Goal: Task Accomplishment & Management: Manage account settings

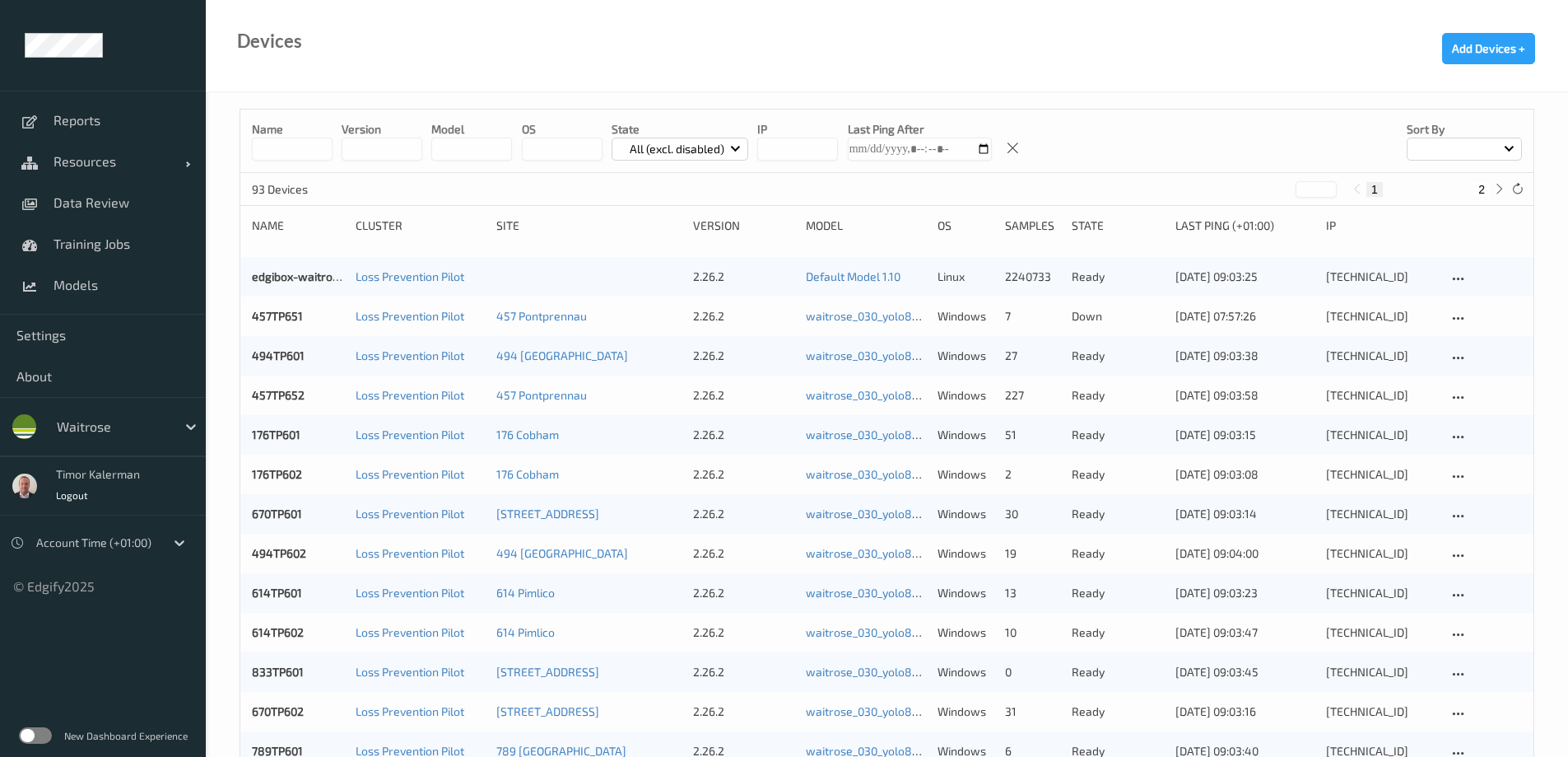
click at [167, 414] on div "waitrose" at bounding box center [112, 427] width 128 height 26
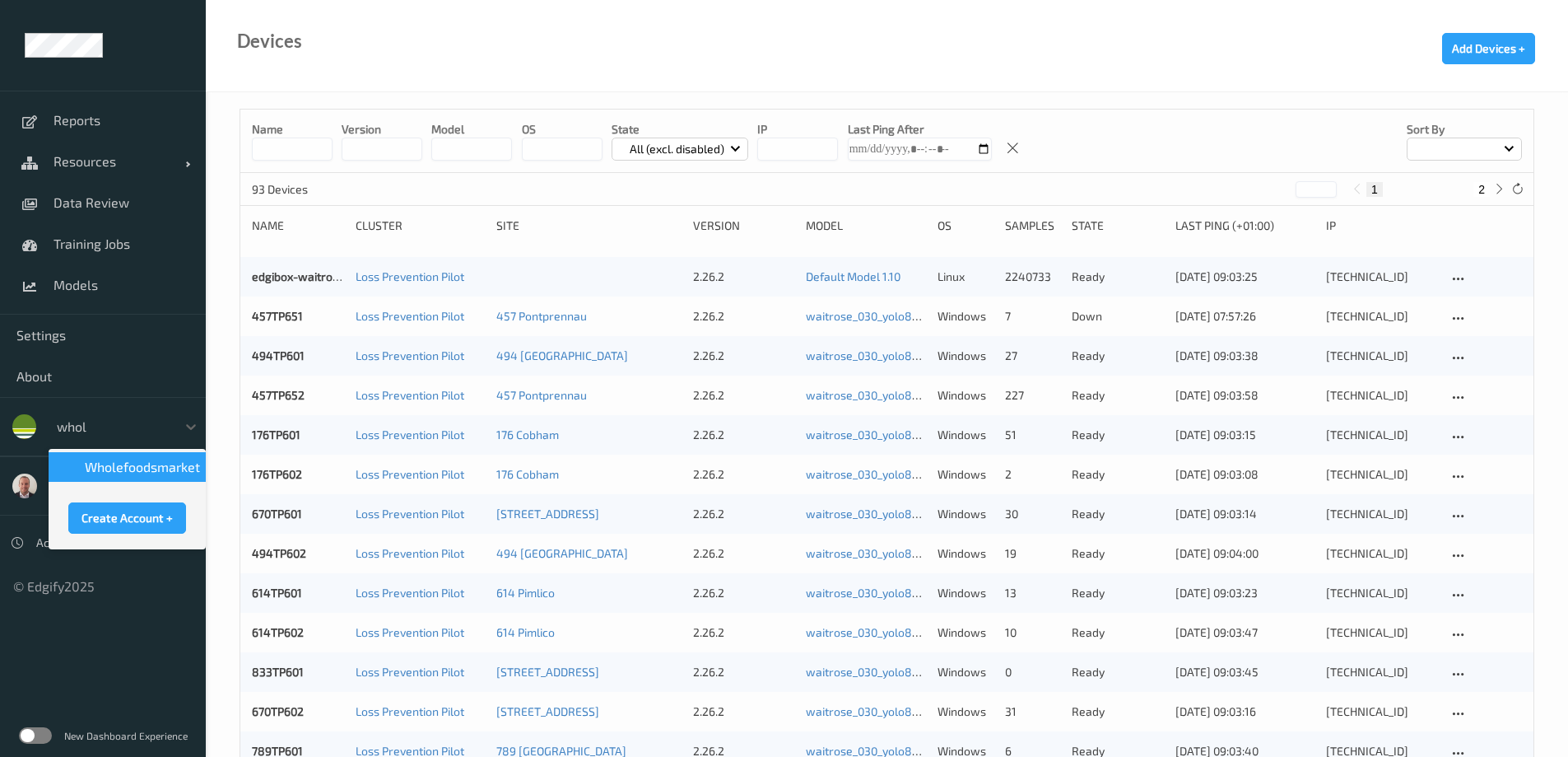
type input "whole"
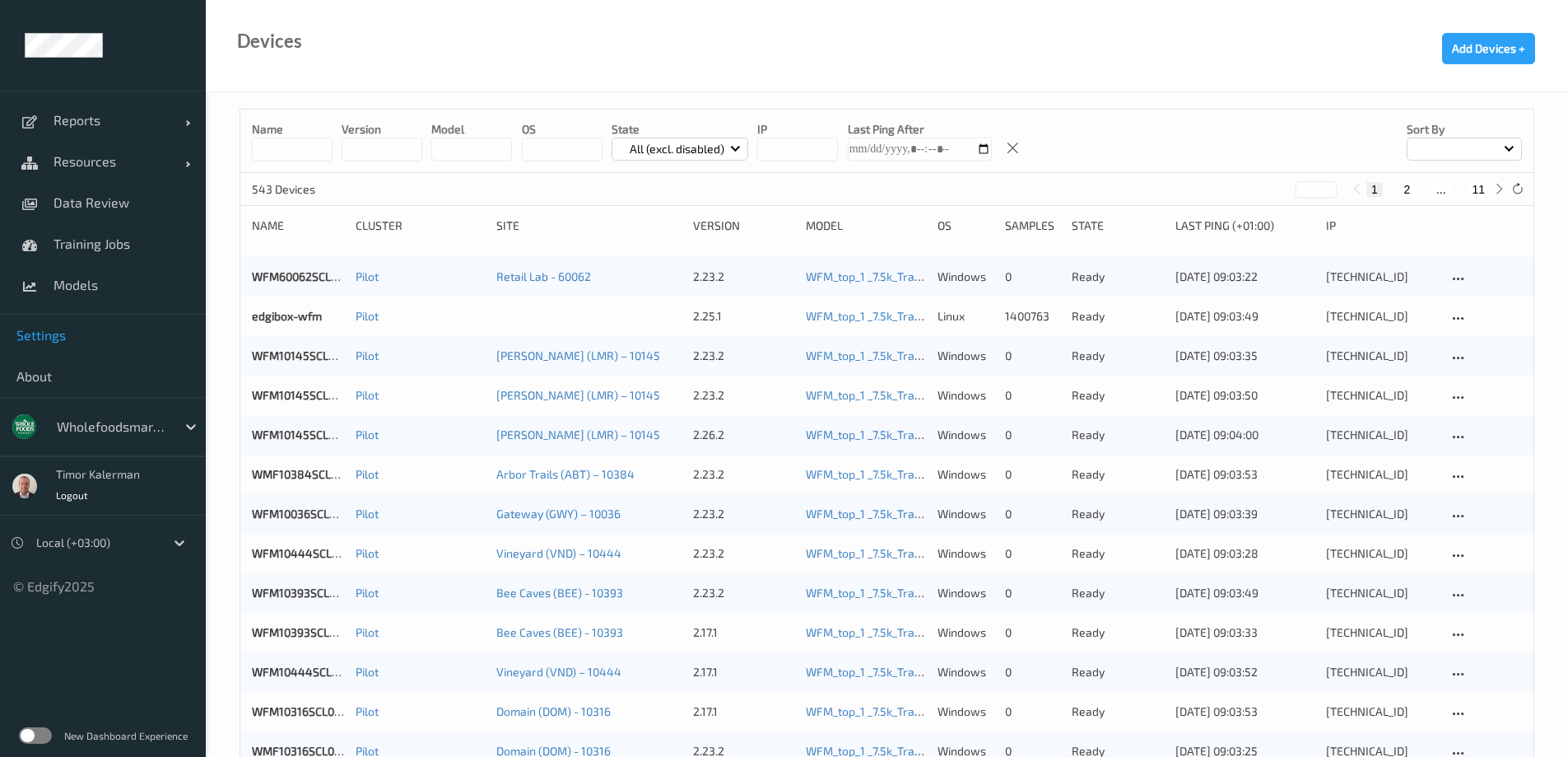
click at [62, 321] on link "Settings" at bounding box center [102, 335] width 205 height 41
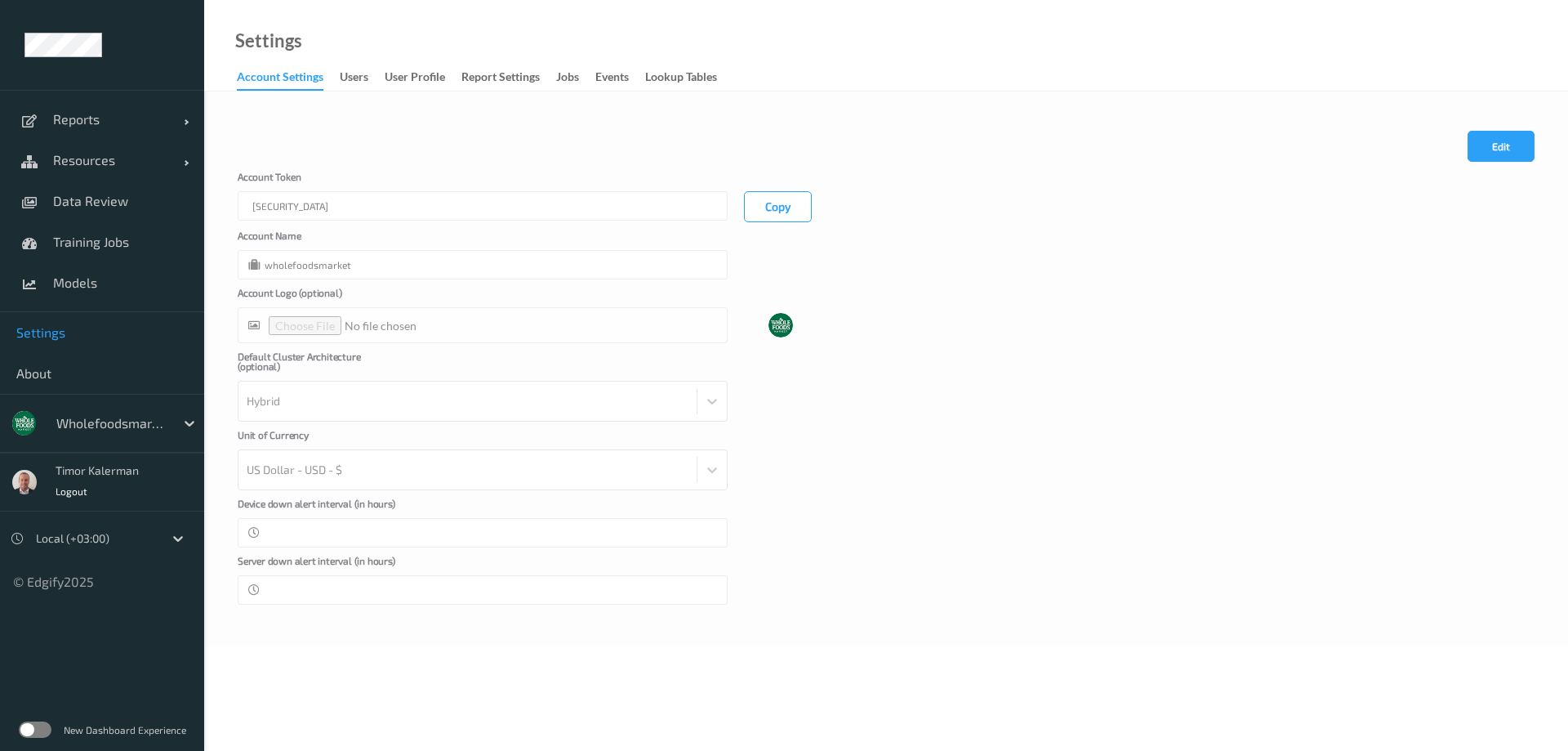
click at [584, 75] on link "Jobs" at bounding box center [576, 78] width 39 height 23
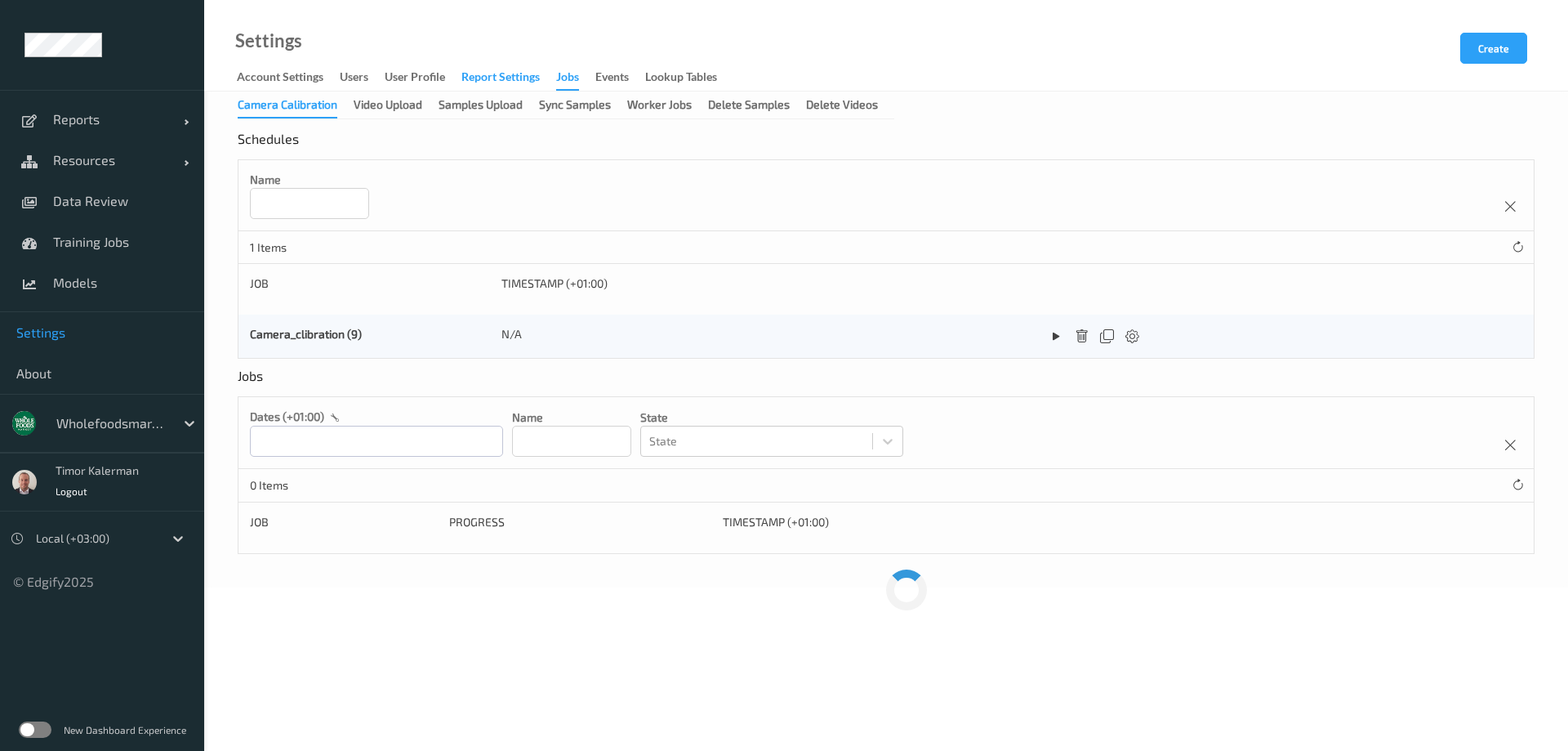
click at [522, 78] on div "Report Settings" at bounding box center [500, 78] width 79 height 20
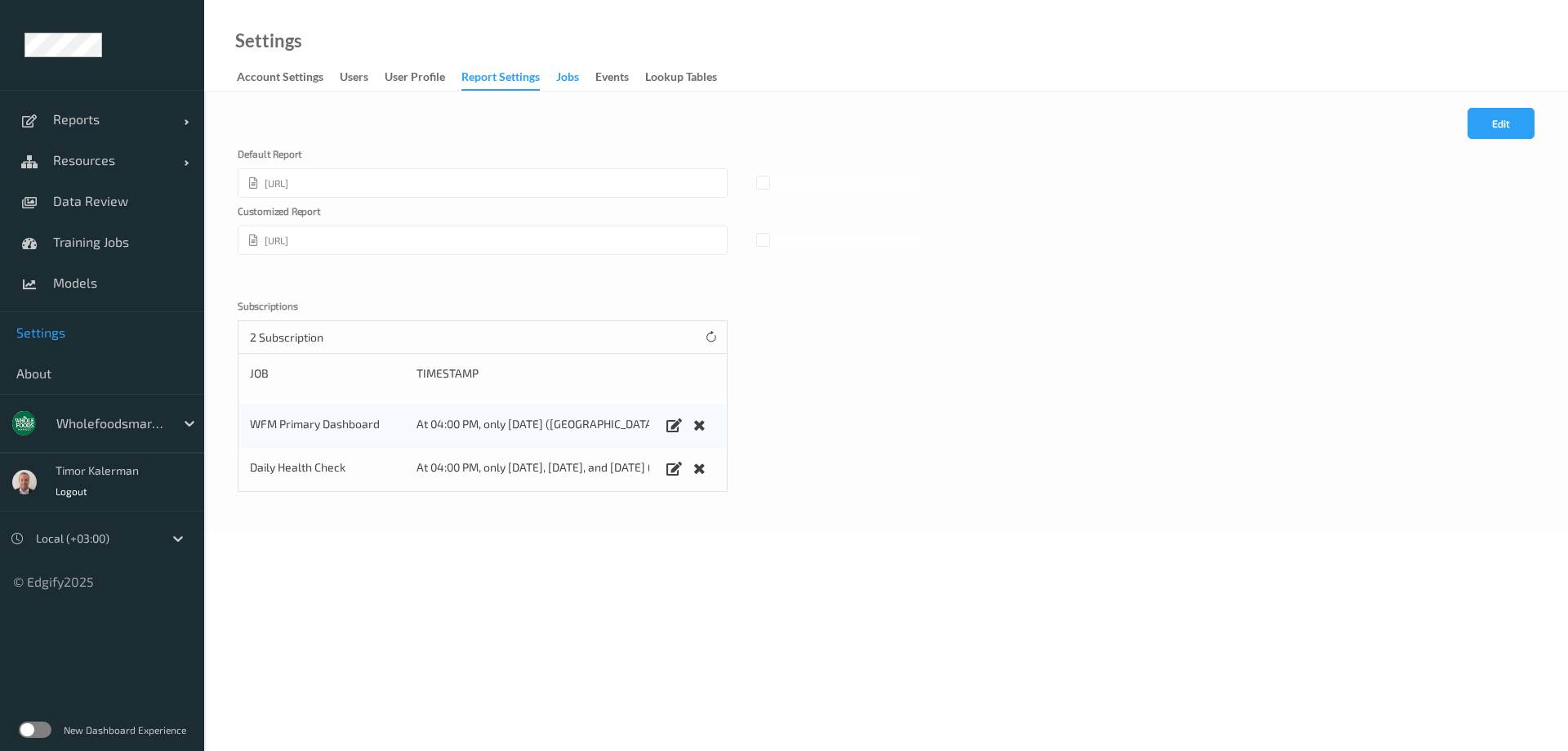
click at [570, 73] on div "Jobs" at bounding box center [568, 78] width 23 height 20
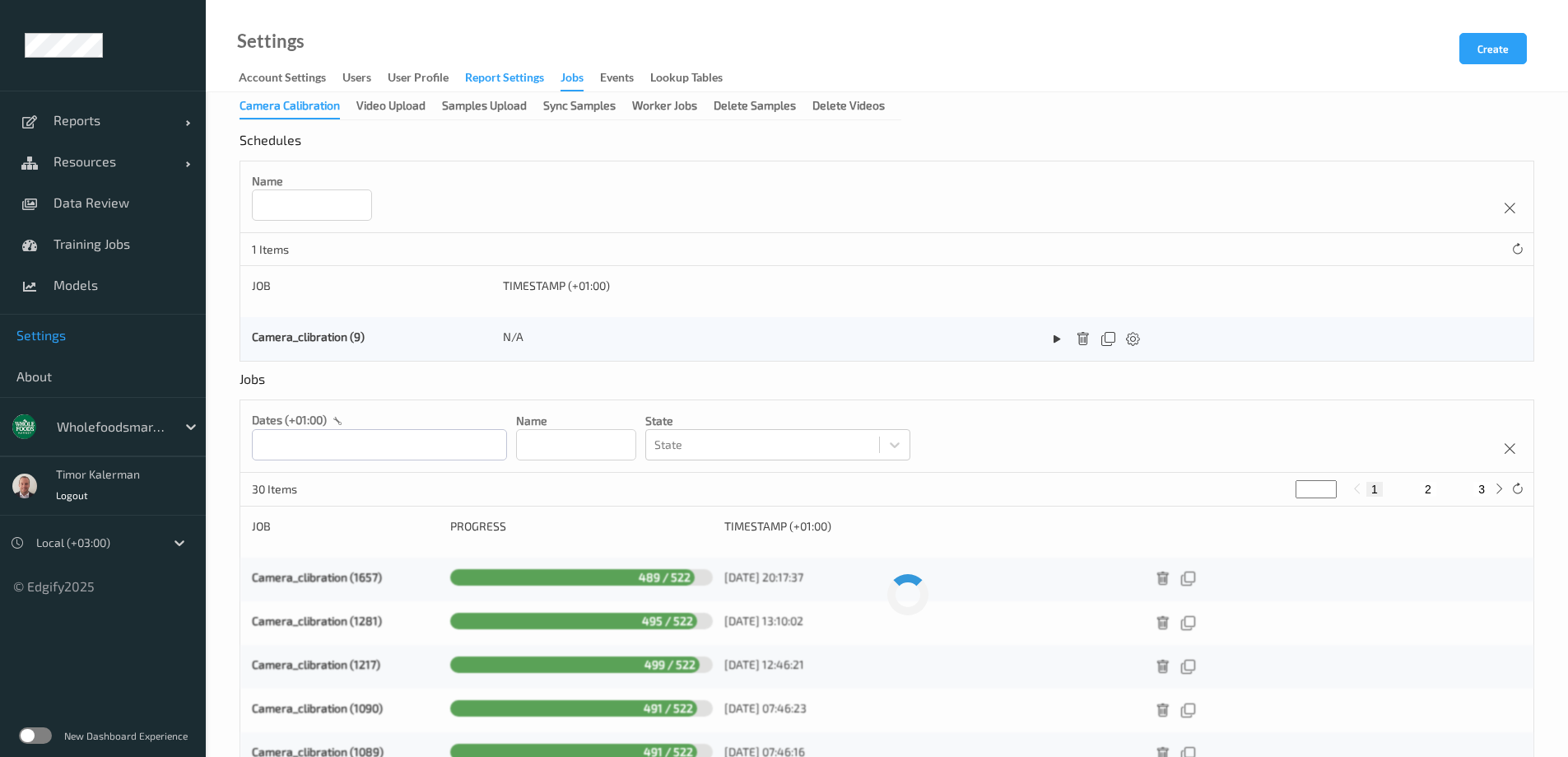
click at [466, 82] on div "Report Settings" at bounding box center [504, 79] width 79 height 20
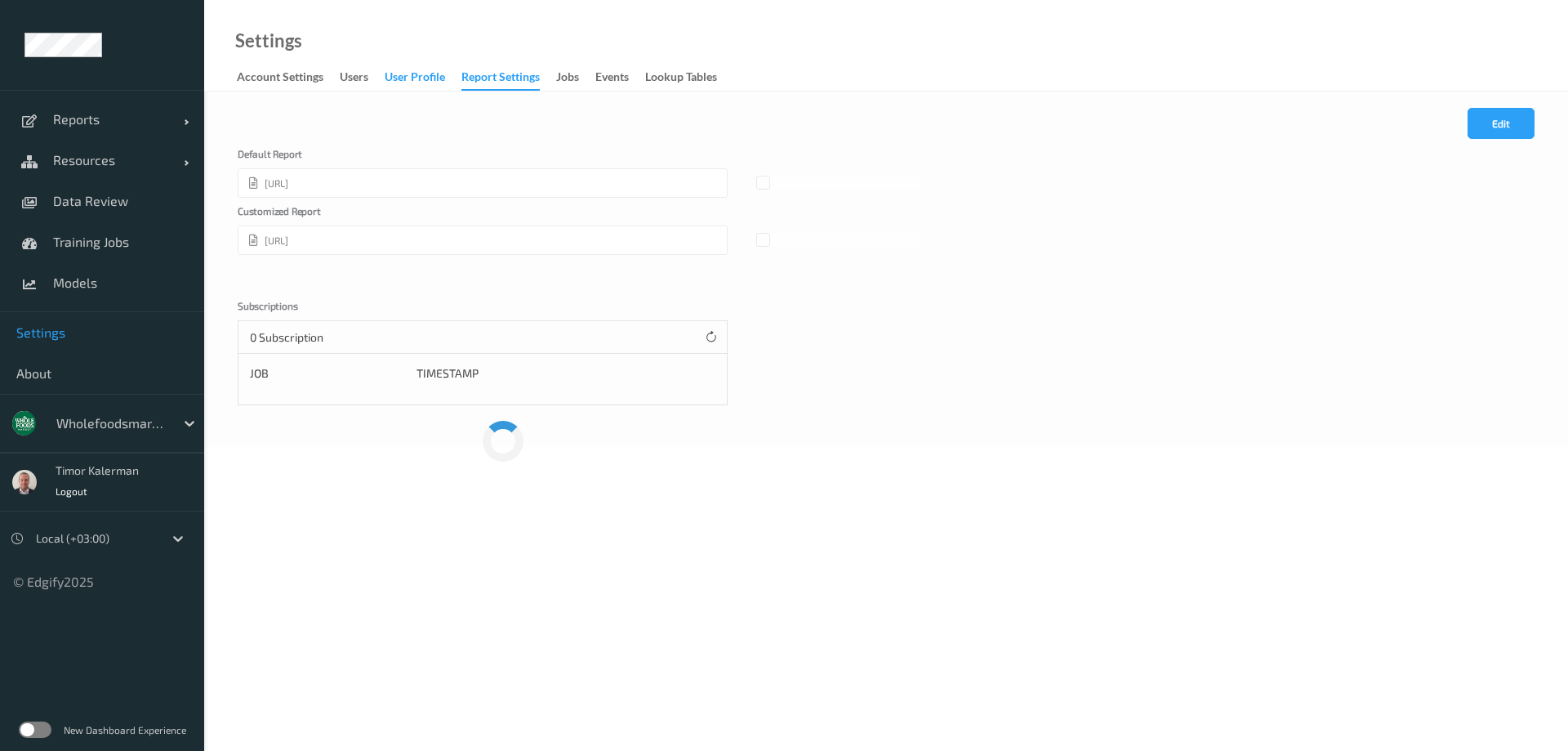
click at [396, 83] on div "User Profile" at bounding box center [415, 78] width 60 height 20
click at [522, 80] on div "Report Settings" at bounding box center [500, 78] width 79 height 20
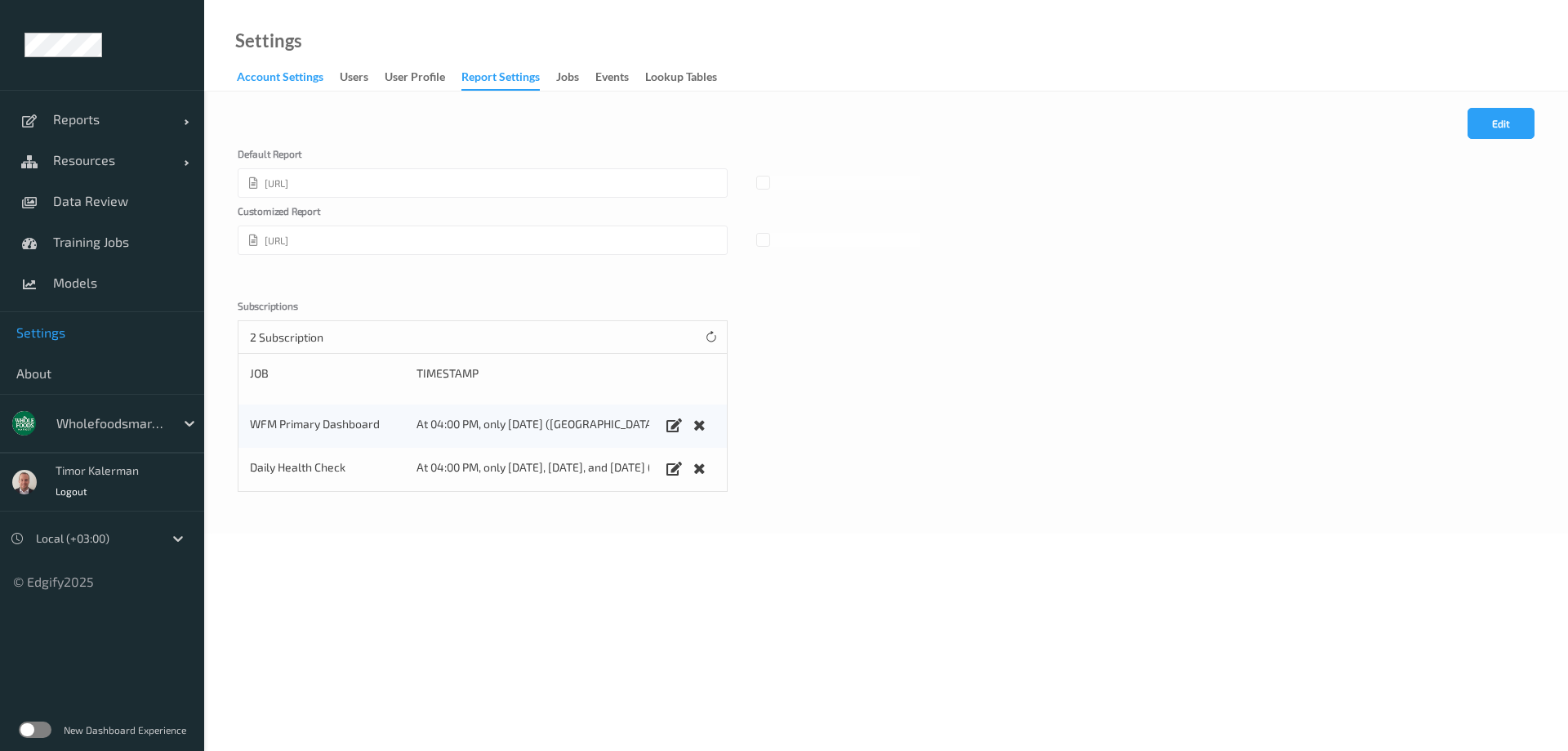
click at [258, 70] on div "Account Settings" at bounding box center [280, 78] width 87 height 20
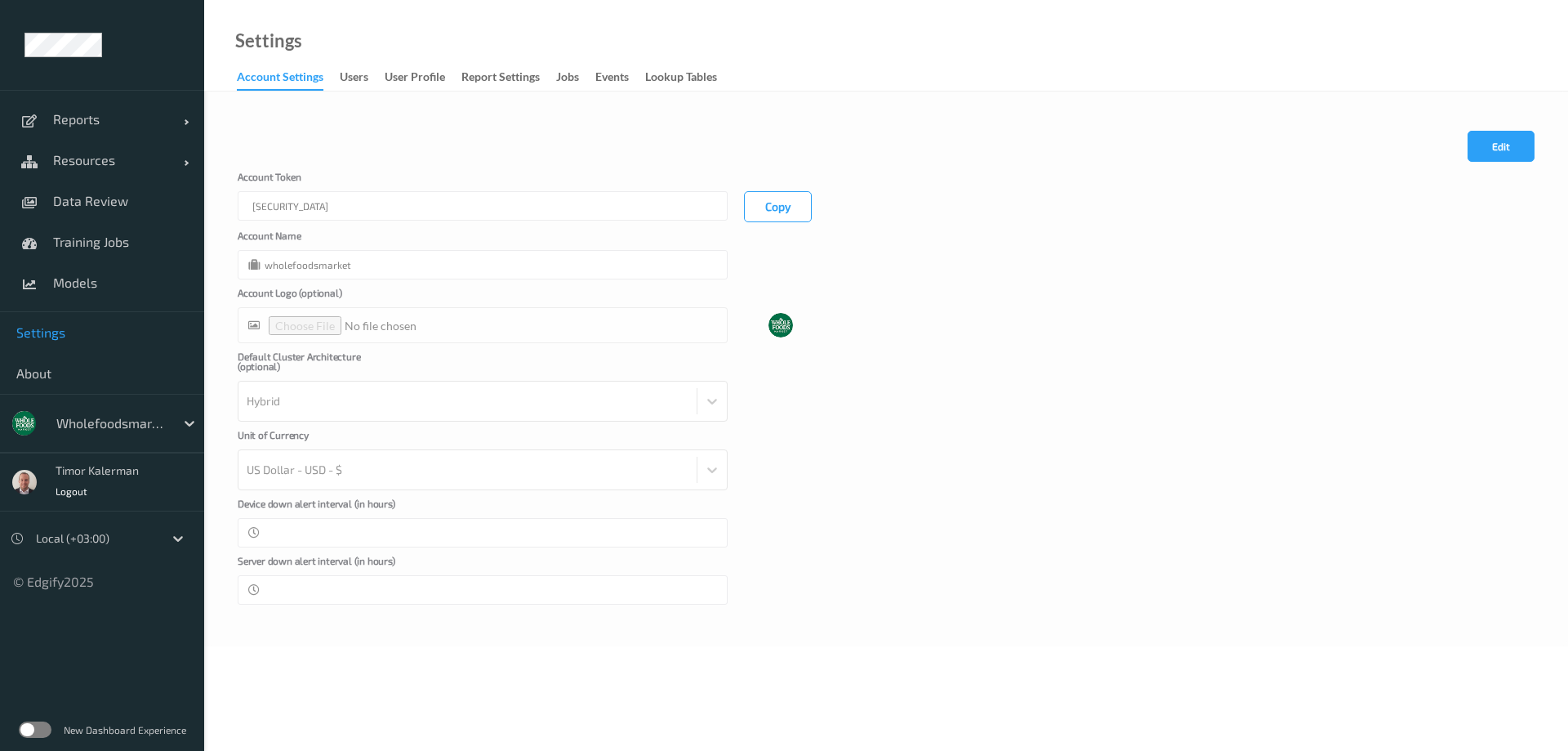
click at [34, 732] on label at bounding box center [34, 729] width 32 height 17
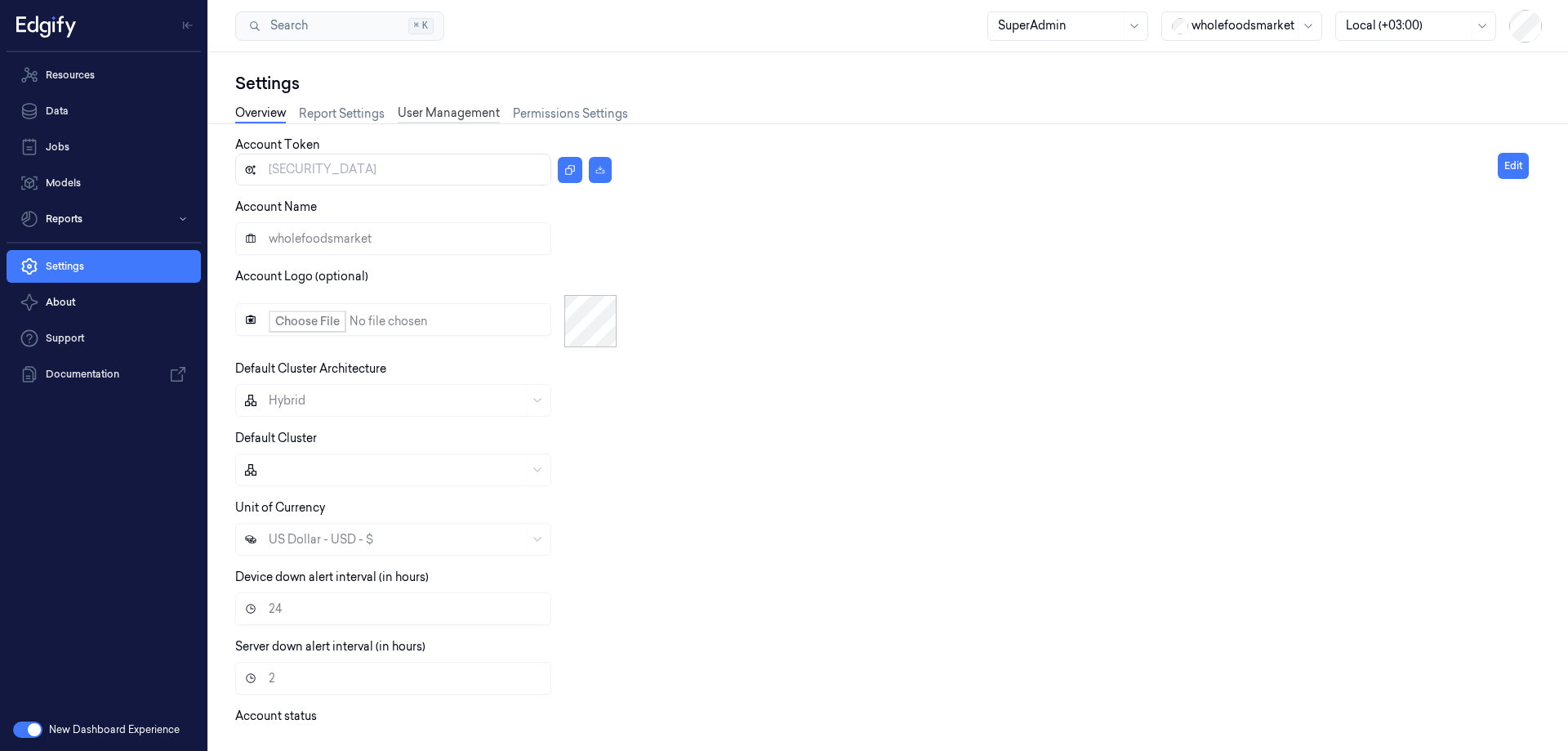
click at [468, 109] on link "User Management" at bounding box center [449, 113] width 102 height 18
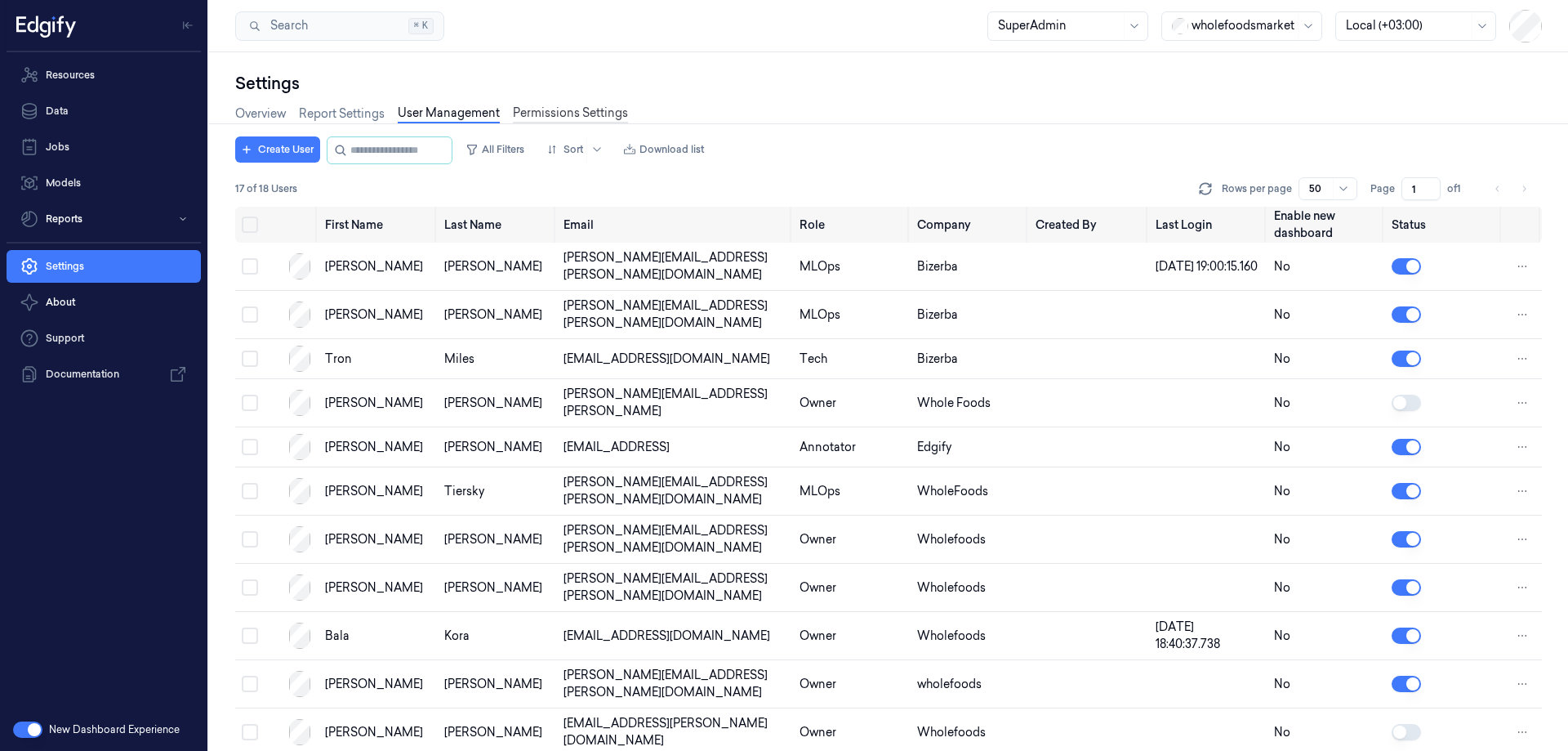
click at [608, 117] on link "Permissions Settings" at bounding box center [570, 113] width 116 height 18
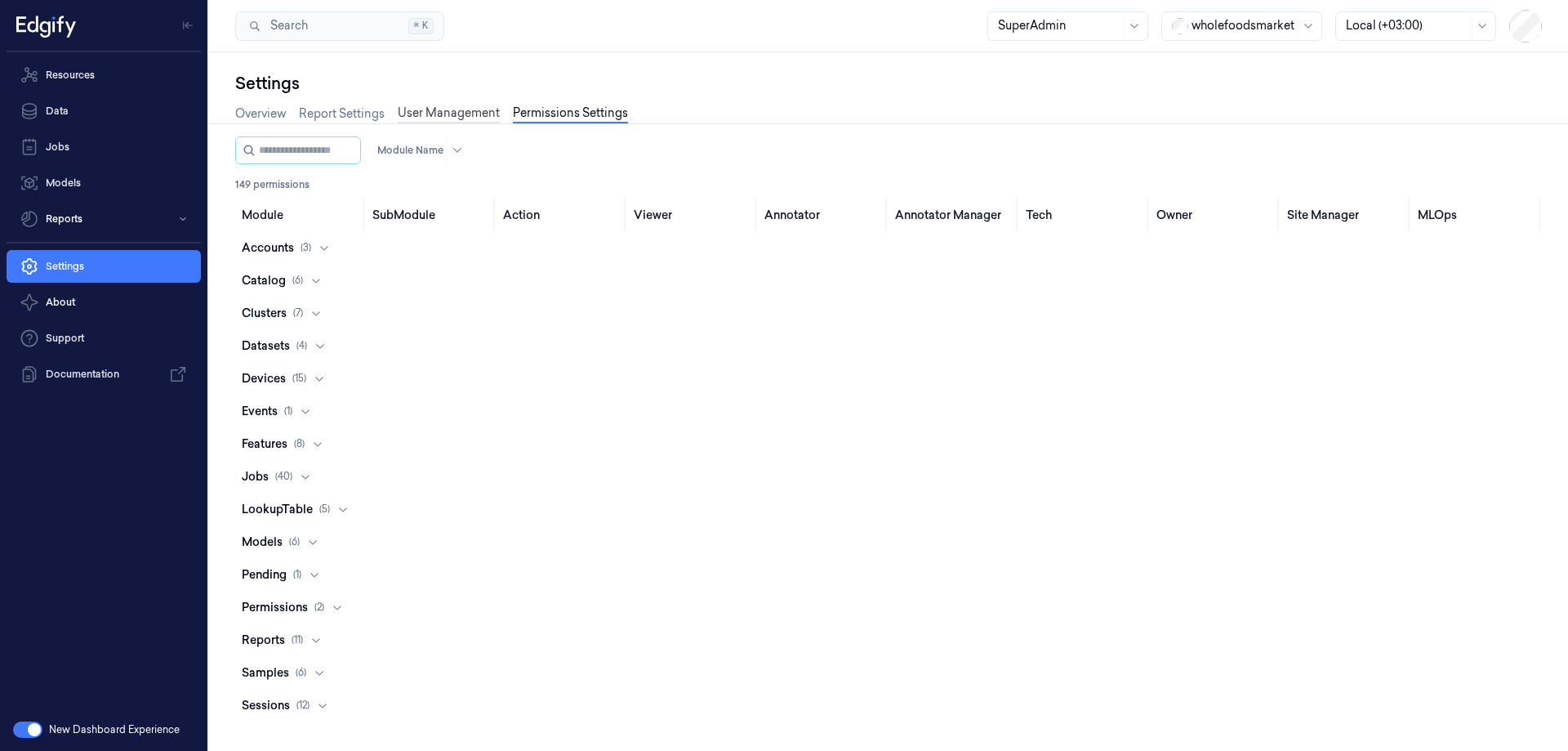
click at [461, 115] on link "User Management" at bounding box center [449, 113] width 102 height 18
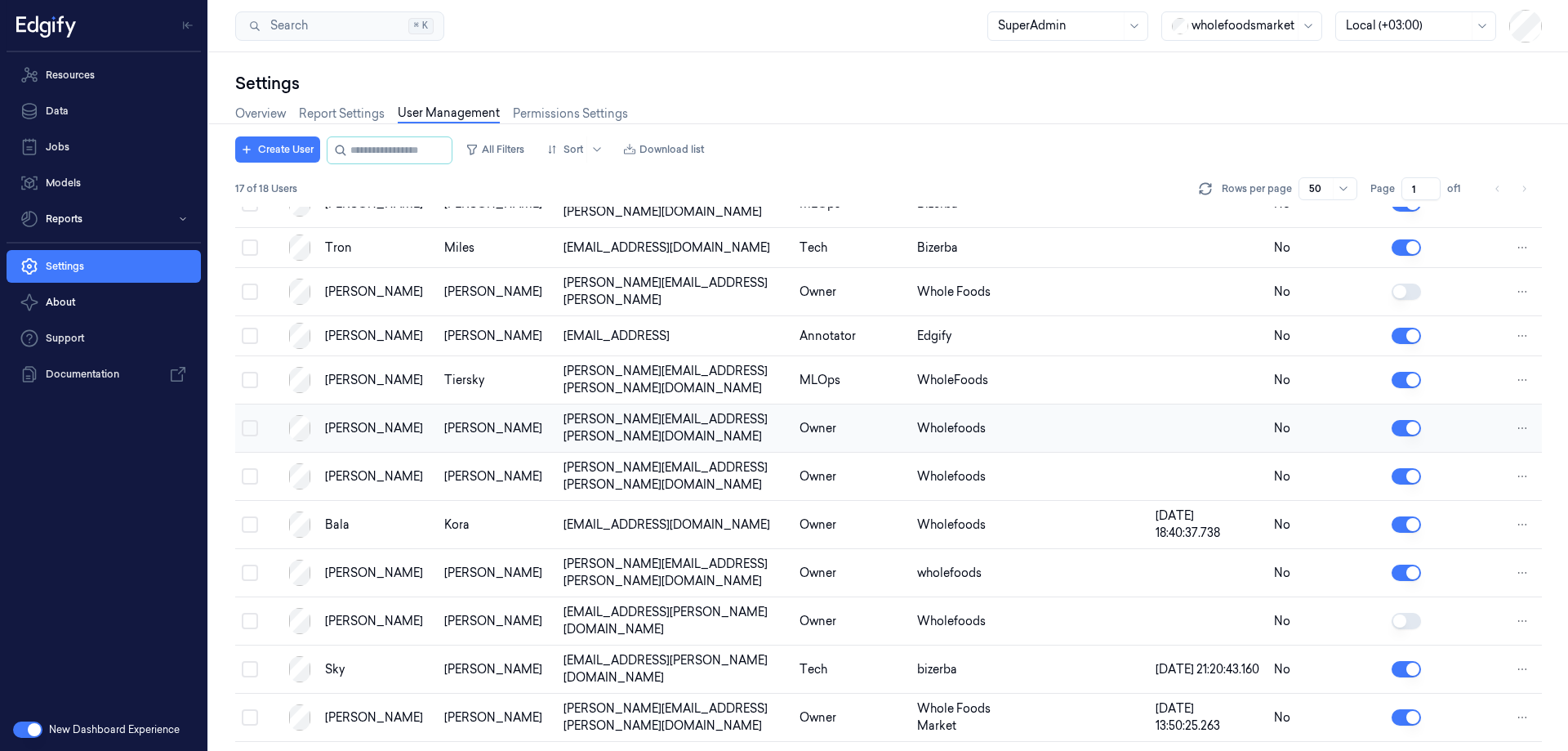
scroll to position [250, 0]
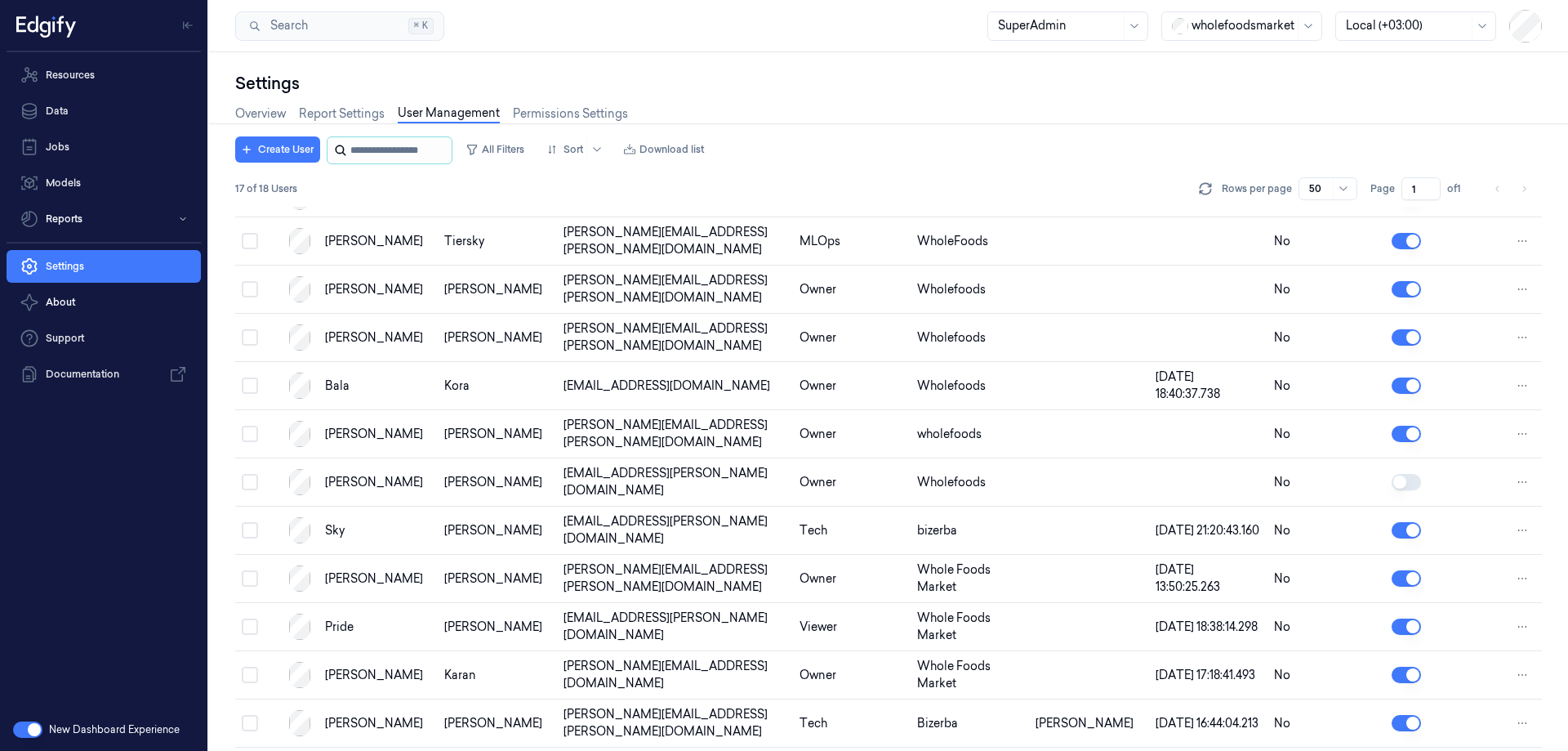
click at [417, 151] on input "string" at bounding box center [399, 151] width 98 height 26
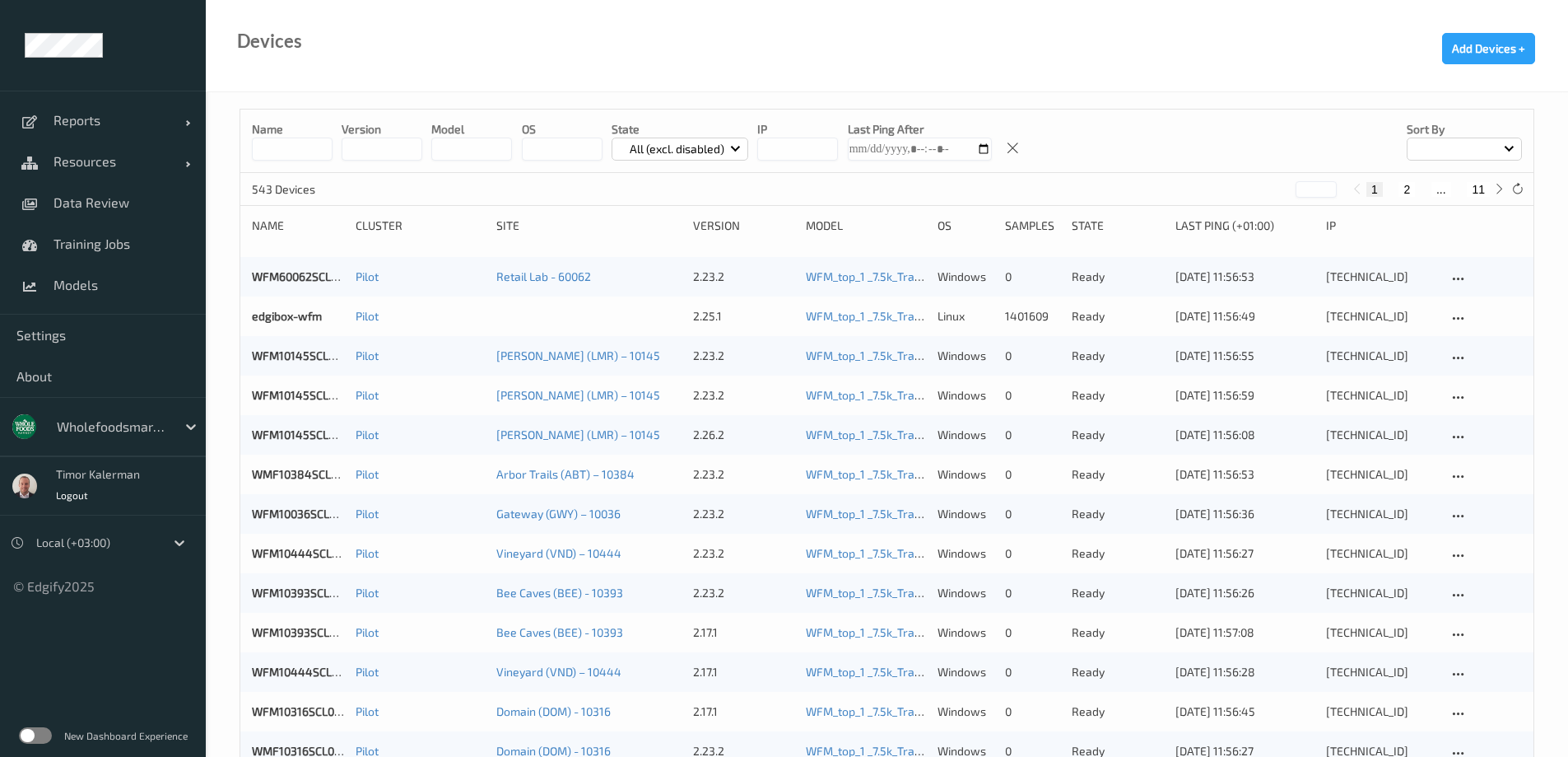
click at [161, 426] on div at bounding box center [112, 426] width 111 height 19
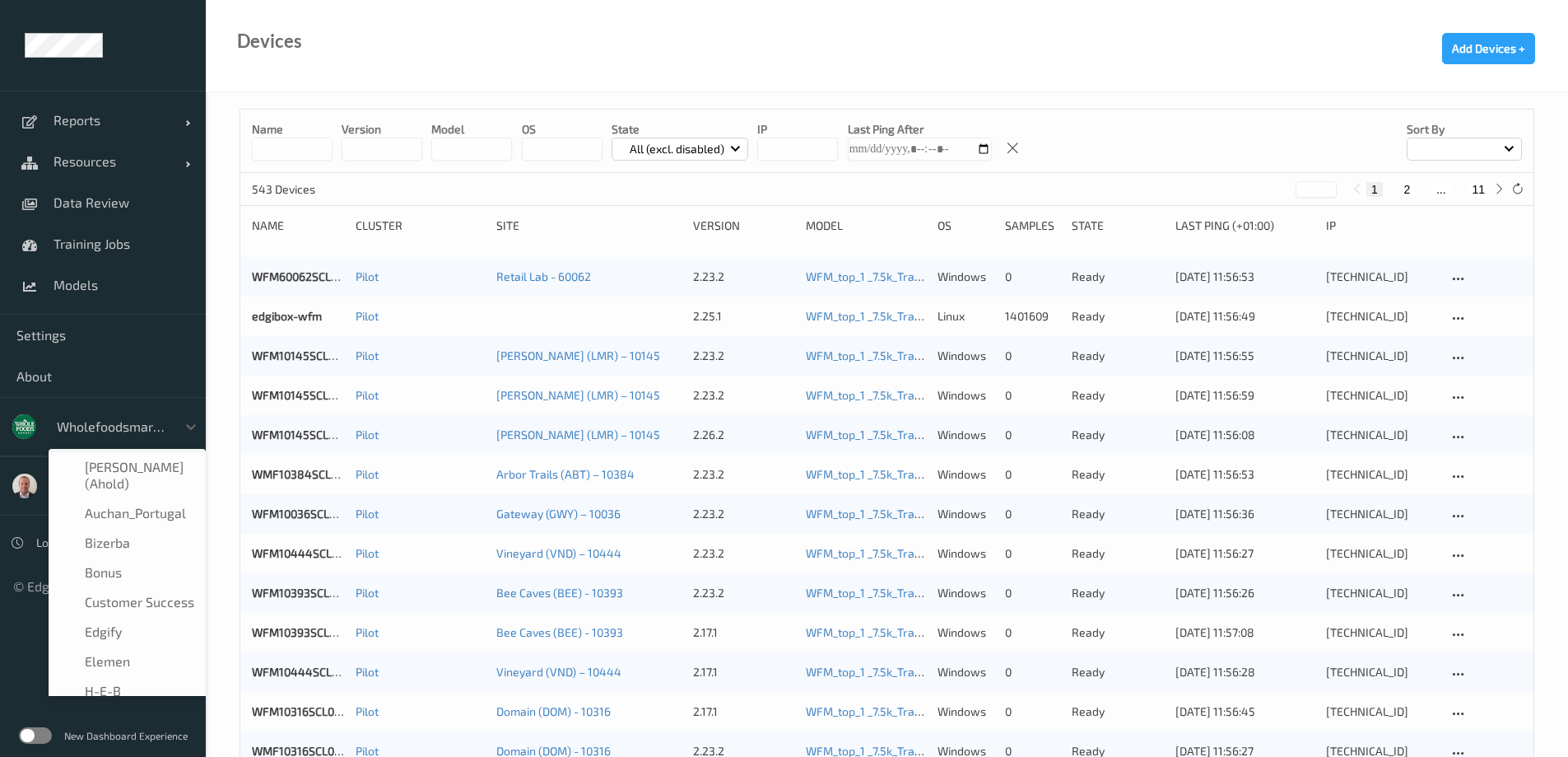
scroll to position [346, 0]
type input "wa"
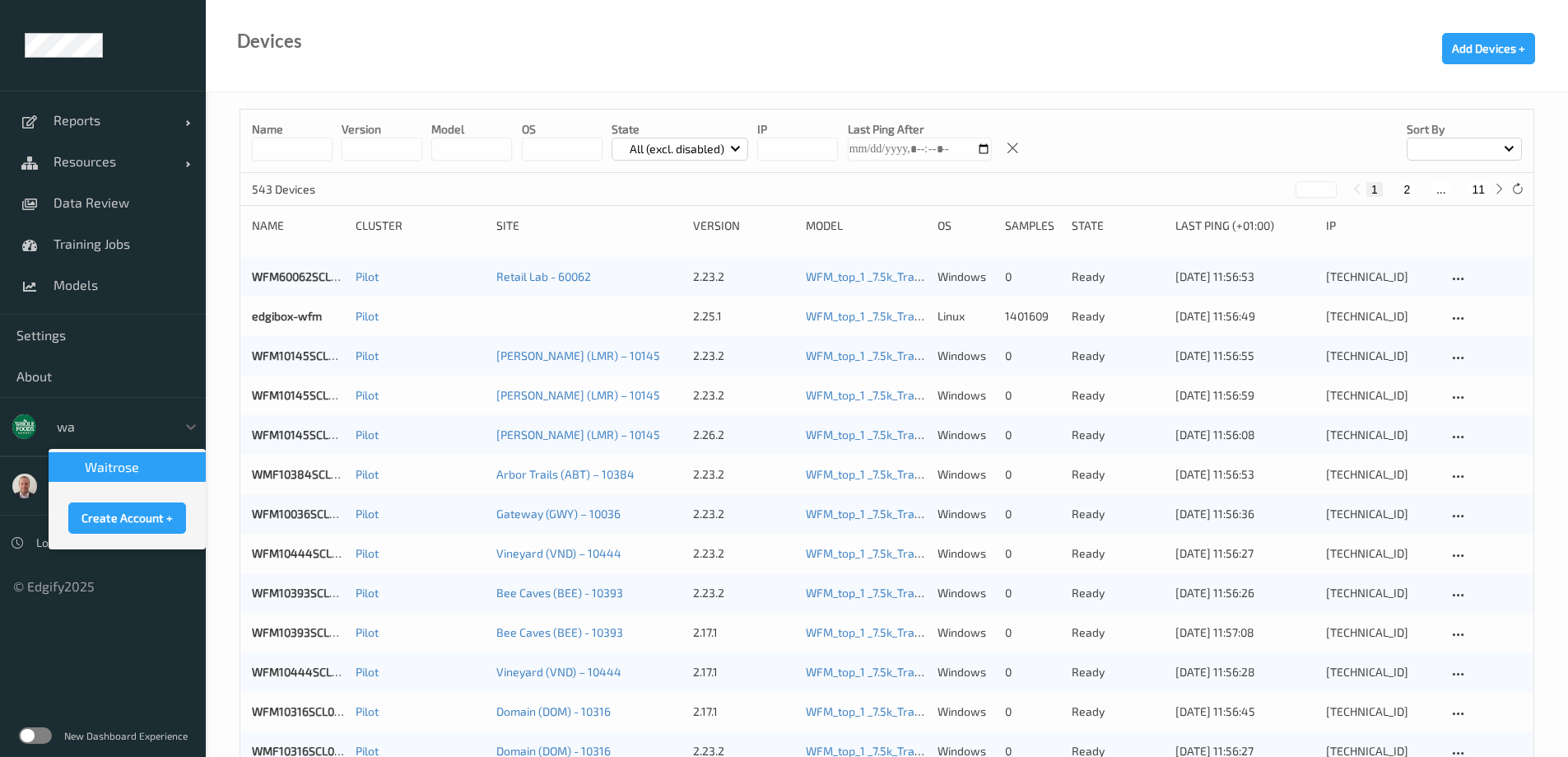
scroll to position [0, 0]
click at [152, 458] on div "waitrose" at bounding box center [127, 468] width 157 height 30
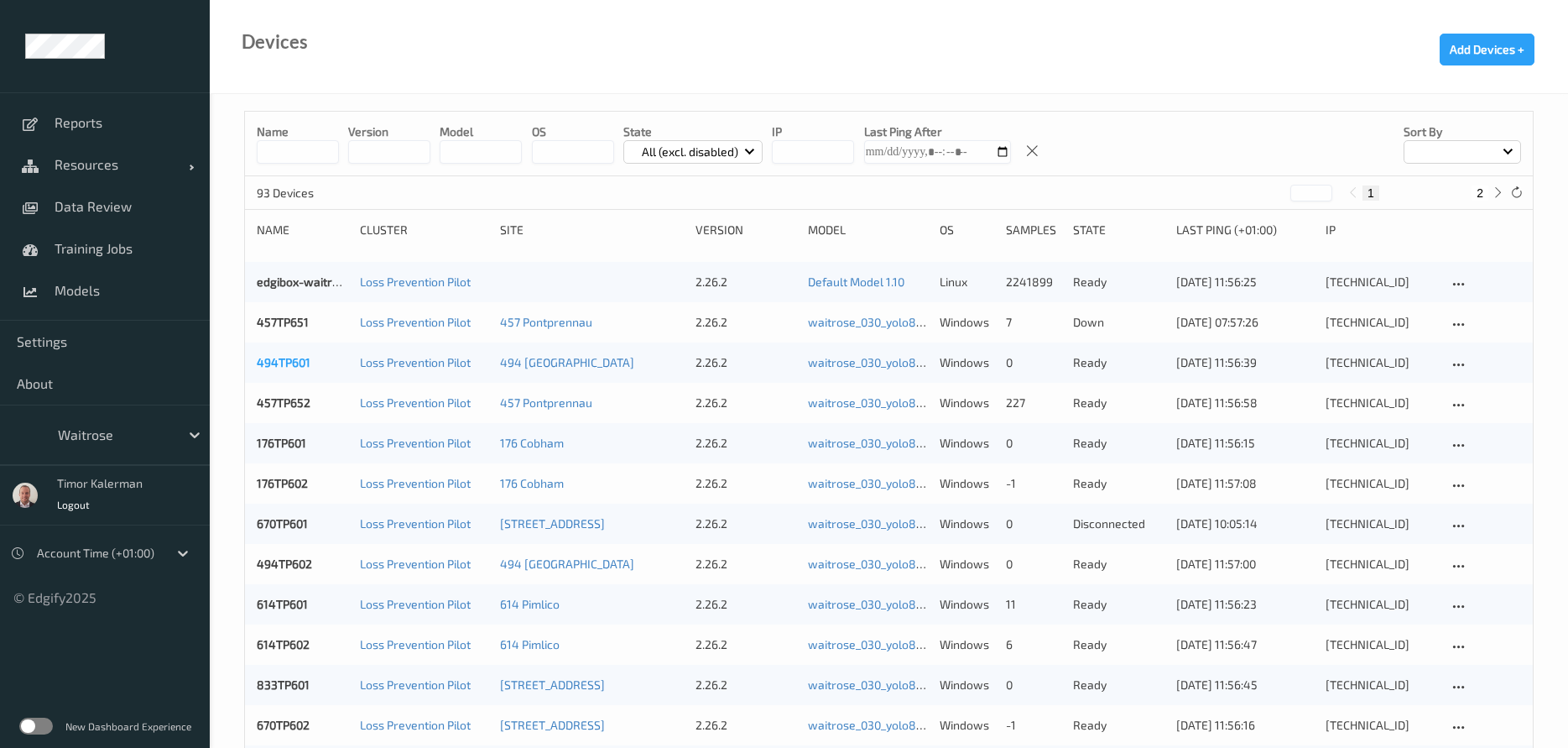
click at [279, 360] on link "494TP601" at bounding box center [284, 362] width 54 height 14
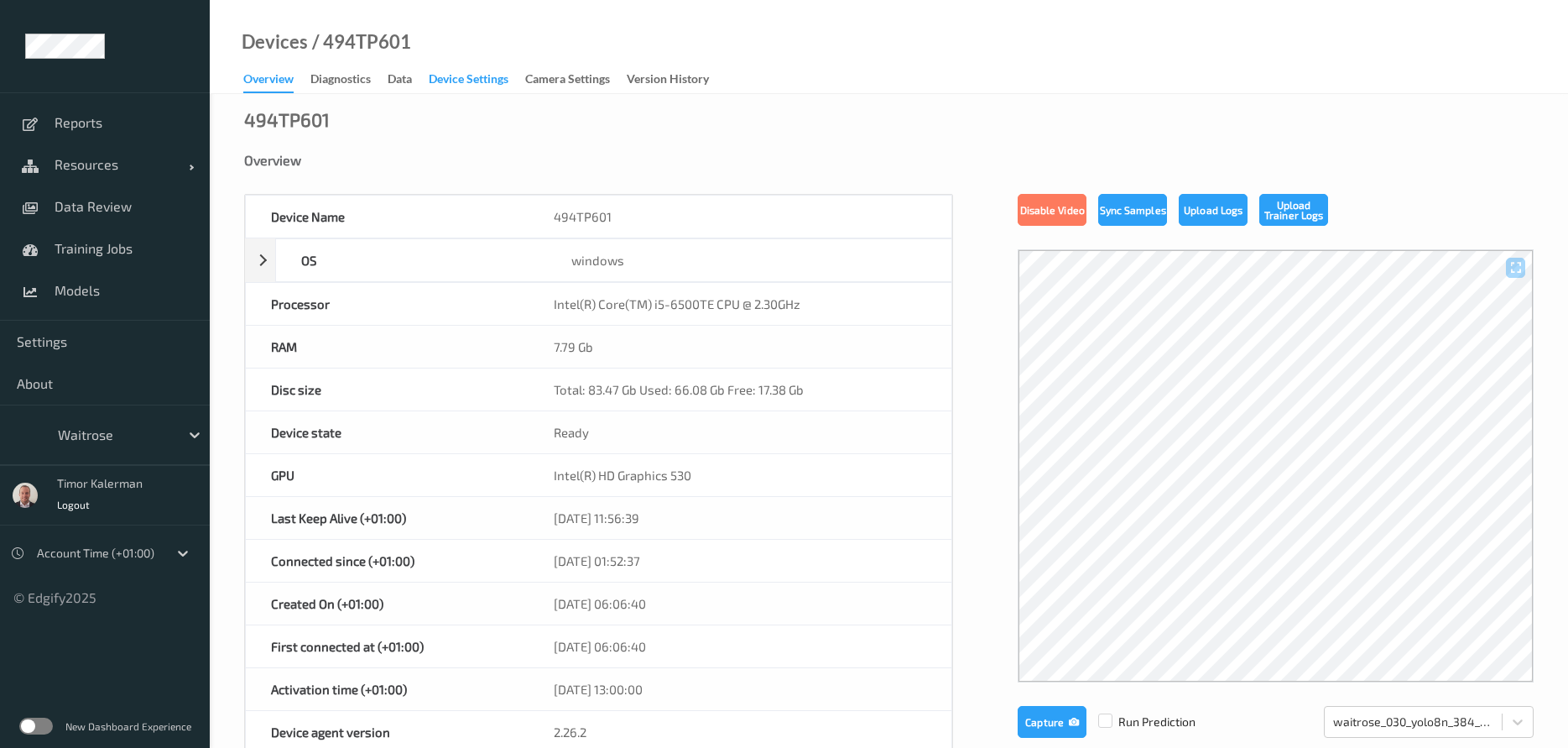
click at [465, 82] on div "Device Settings" at bounding box center [468, 80] width 80 height 21
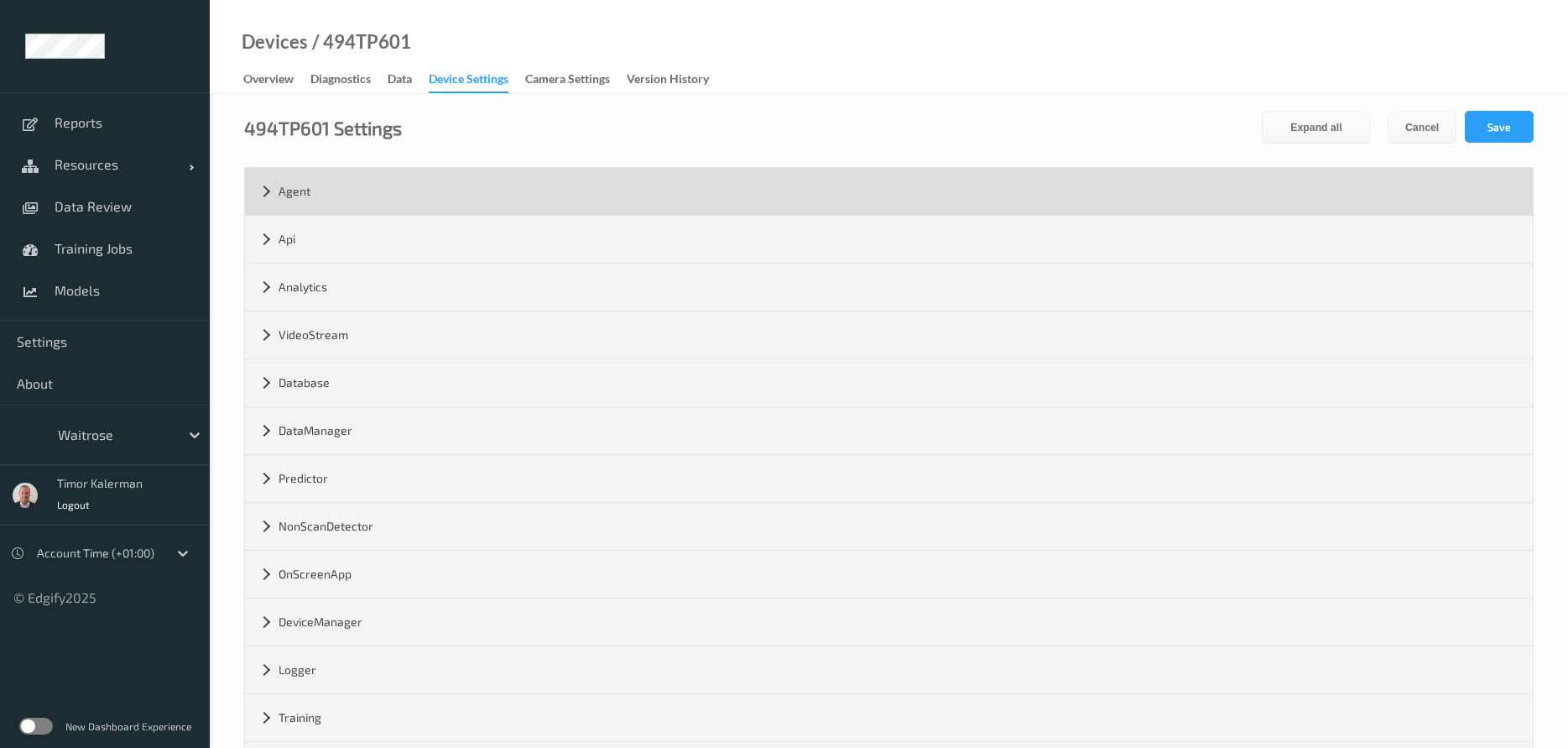
click at [329, 189] on div "Agent" at bounding box center [889, 191] width 1288 height 47
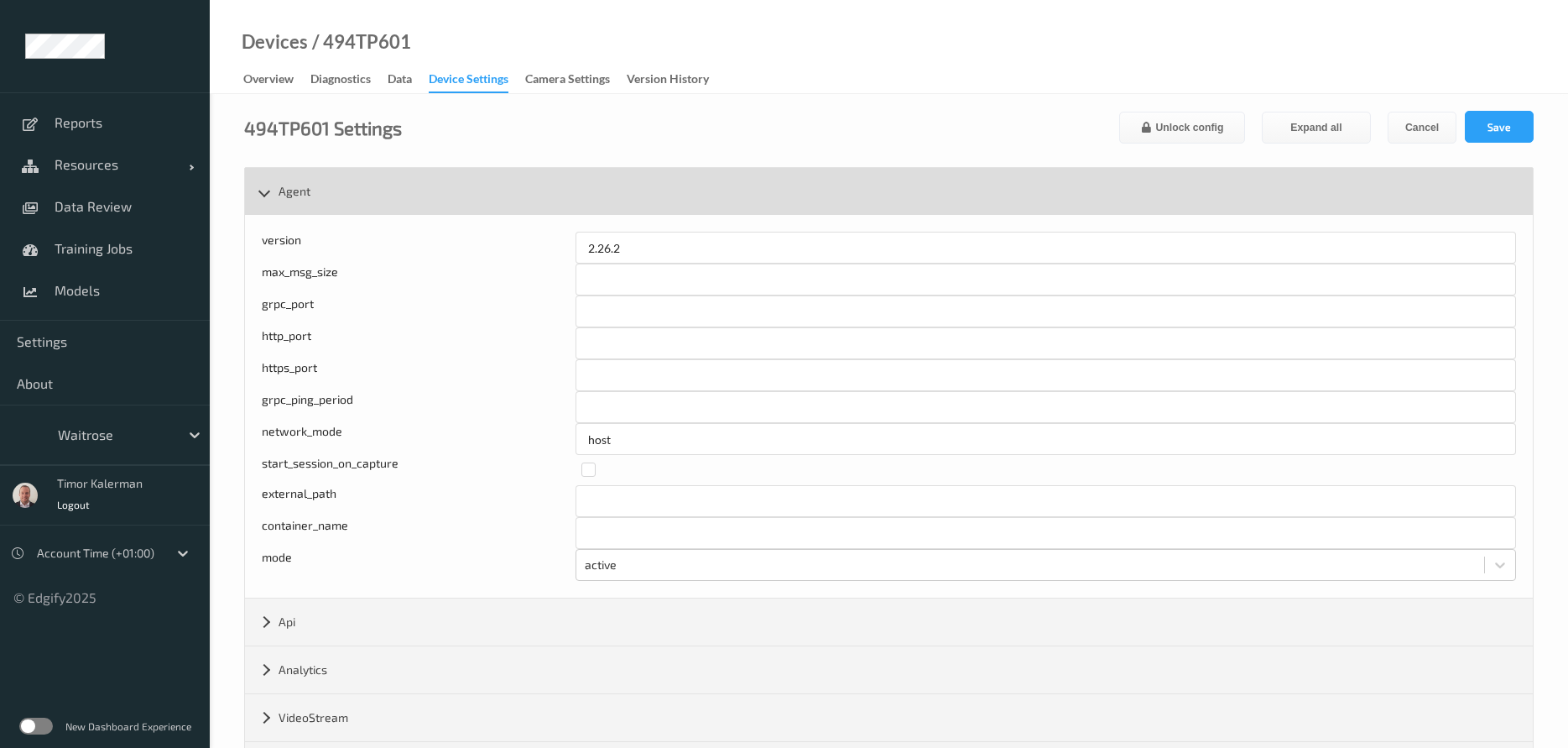
click at [295, 196] on div "Agent" at bounding box center [889, 191] width 1288 height 47
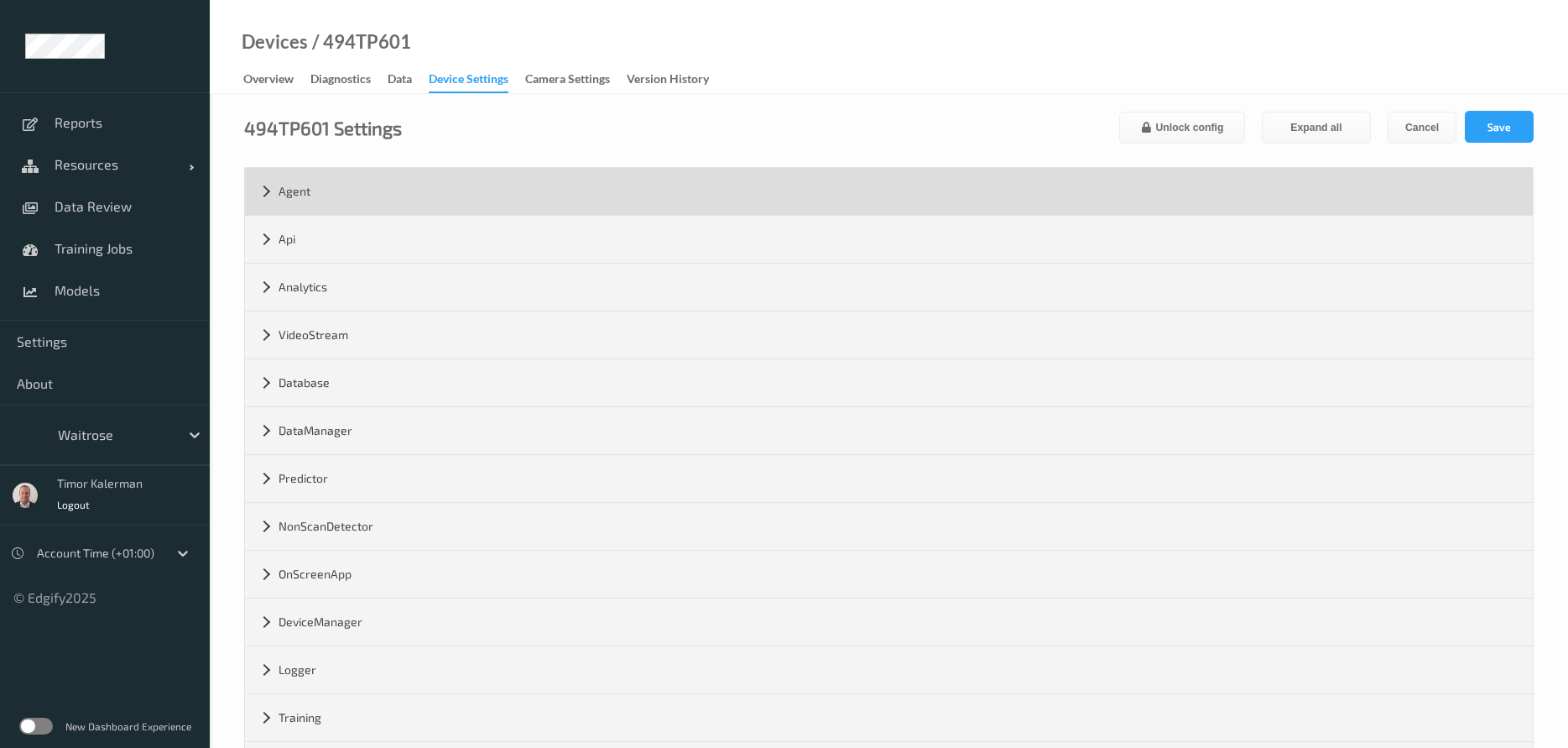
click at [293, 189] on div "Agent" at bounding box center [889, 191] width 1288 height 47
